Goal: Communication & Community: Answer question/provide support

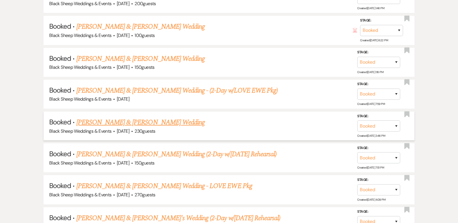
click at [122, 117] on link "[PERSON_NAME] & [PERSON_NAME] Wedding" at bounding box center [140, 122] width 128 height 10
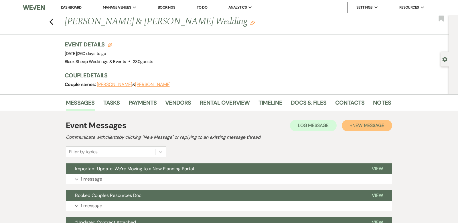
click at [363, 125] on span "New Message" at bounding box center [368, 125] width 32 height 6
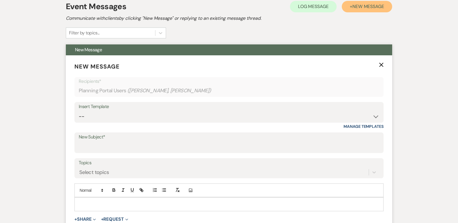
scroll to position [131, 0]
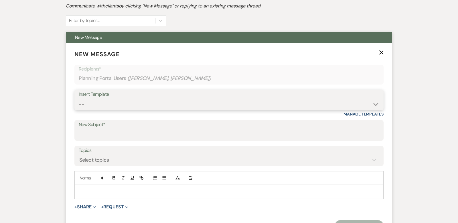
click at [375, 103] on select "-- Weven Planning Portal Introduction (Booked Events) Copy of Contract Attached…" at bounding box center [229, 103] width 300 height 11
select select "4787"
click at [79, 98] on select "-- Weven Planning Portal Introduction (Booked Events) Copy of Contract Attached…" at bounding box center [229, 103] width 300 height 11
type input "The Count Down is On! (9-months)"
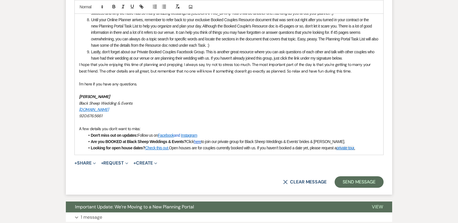
scroll to position [520, 0]
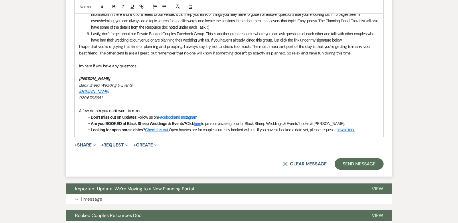
click at [296, 163] on button "X Clear message" at bounding box center [304, 163] width 43 height 5
select select "0"
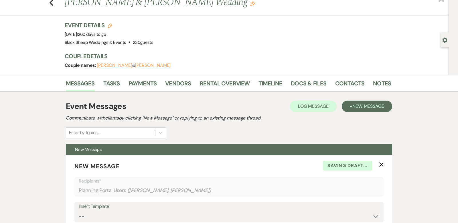
scroll to position [0, 0]
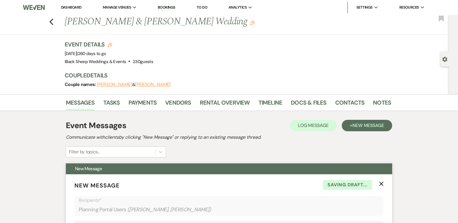
click at [382, 184] on icon "X" at bounding box center [381, 183] width 5 height 5
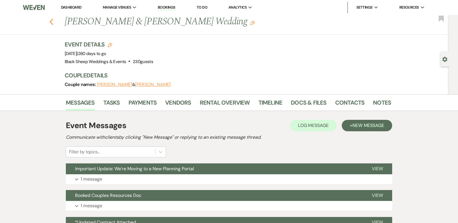
click at [52, 21] on icon "Previous" at bounding box center [51, 21] width 4 height 7
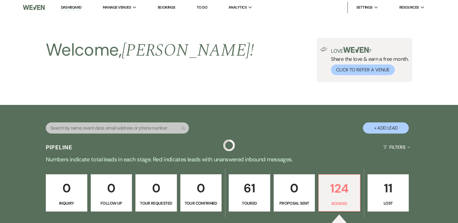
scroll to position [1180, 0]
